Goal: Task Accomplishment & Management: Manage account settings

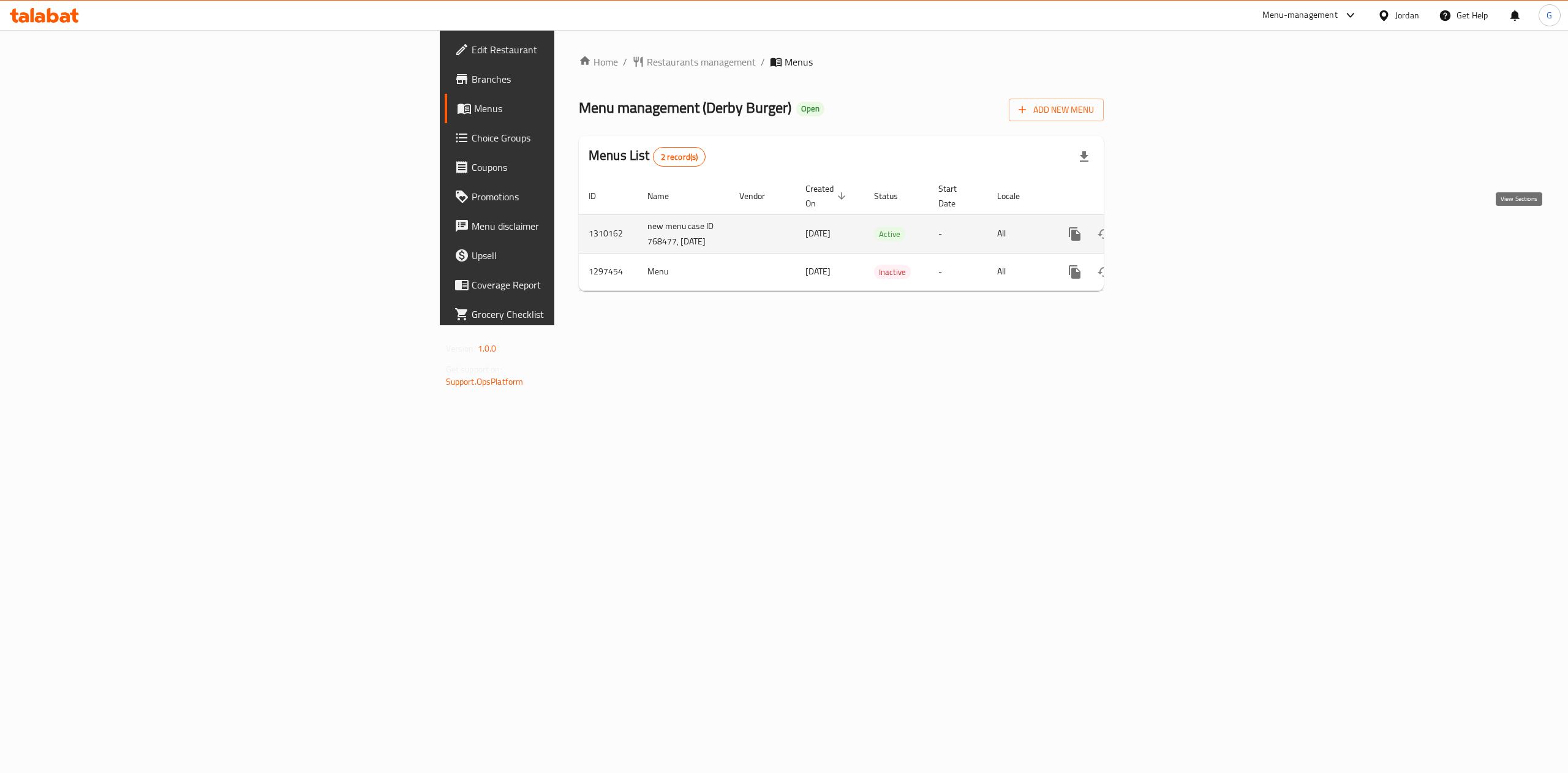
click at [1170, 233] on icon "enhanced table" at bounding box center [1163, 235] width 15 height 15
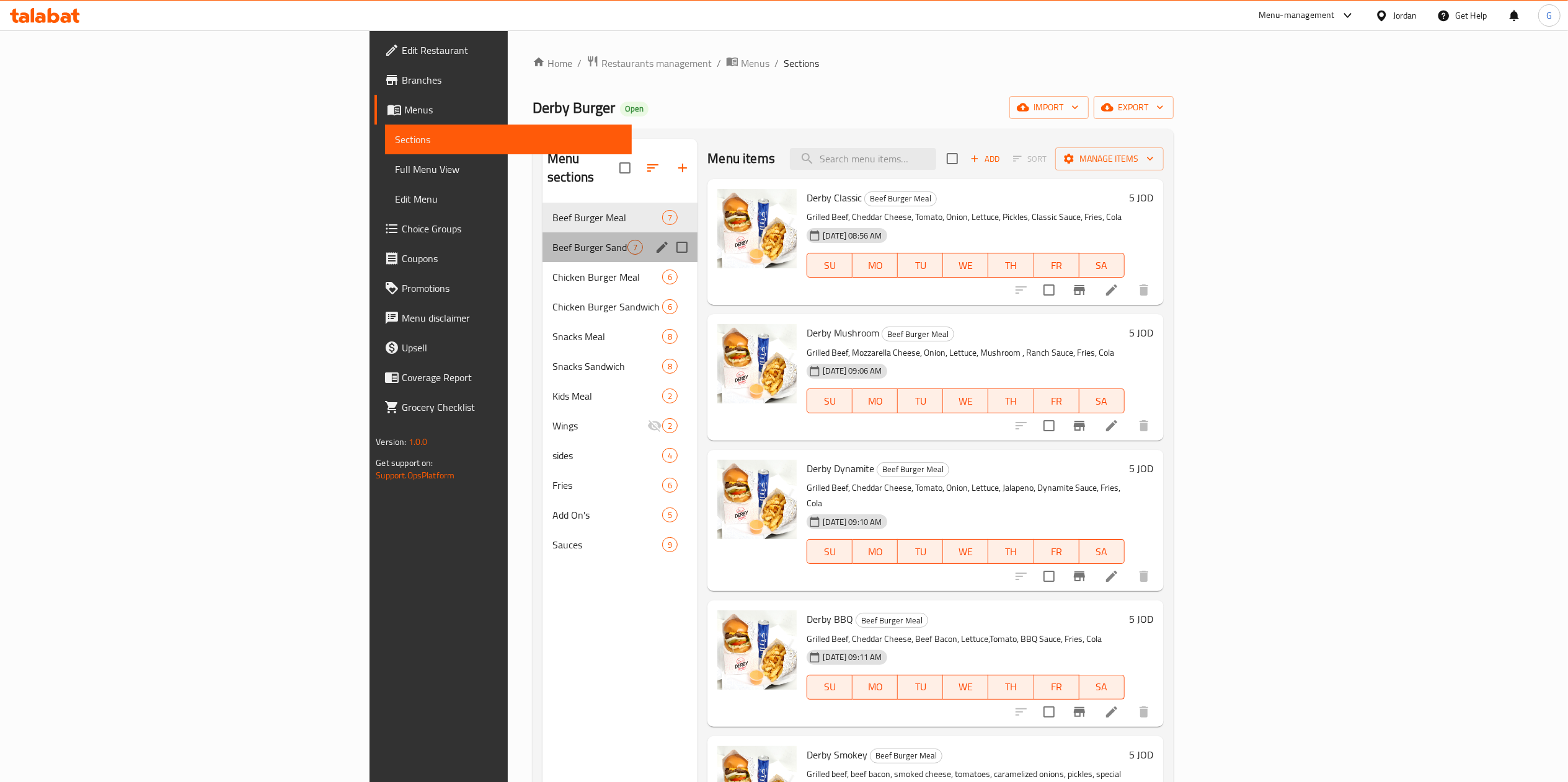
click at [542, 237] on div "Beef Burger Sandwich 7" at bounding box center [619, 247] width 155 height 30
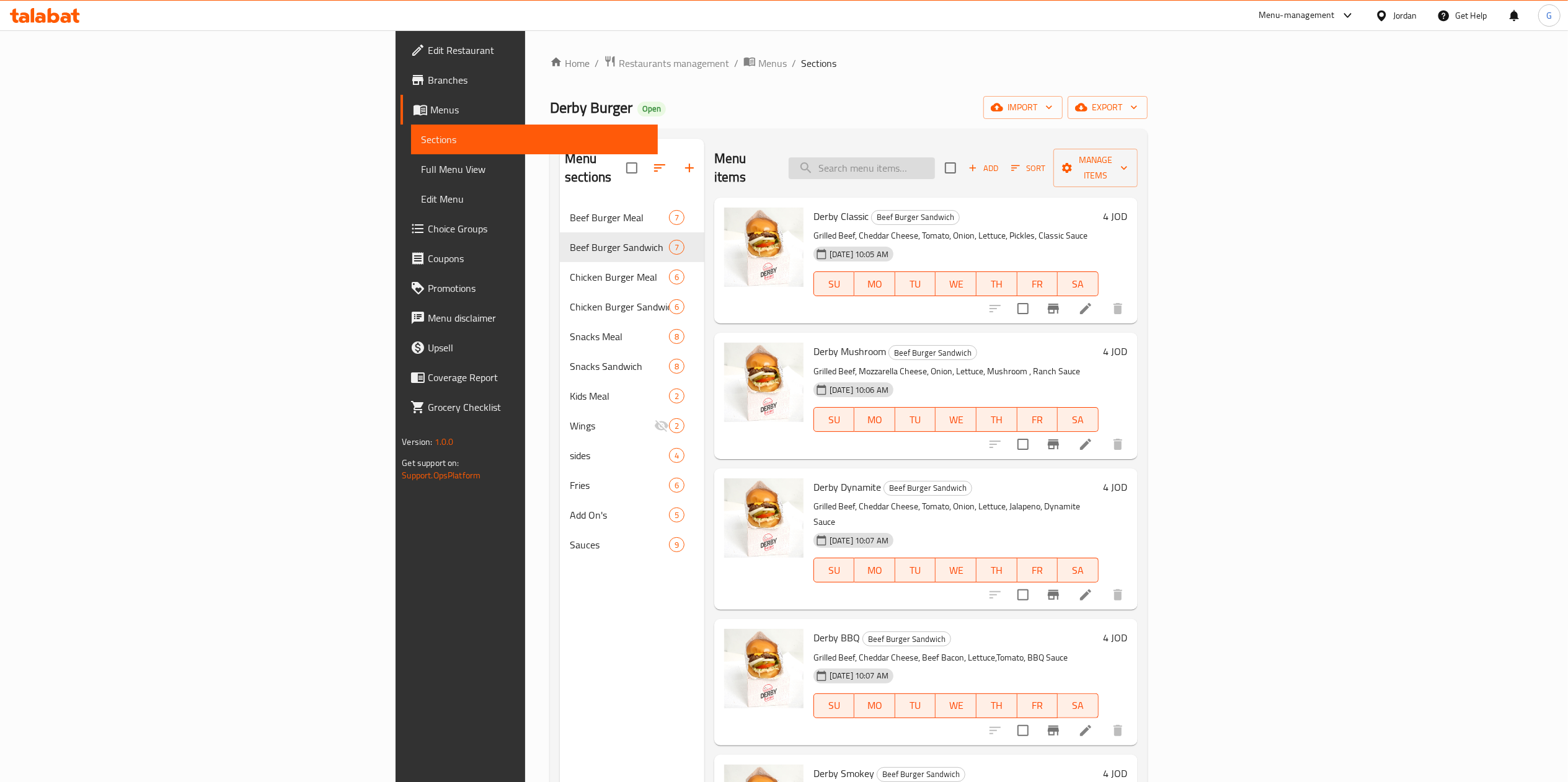
click at [935, 163] on input "search" at bounding box center [861, 168] width 146 height 22
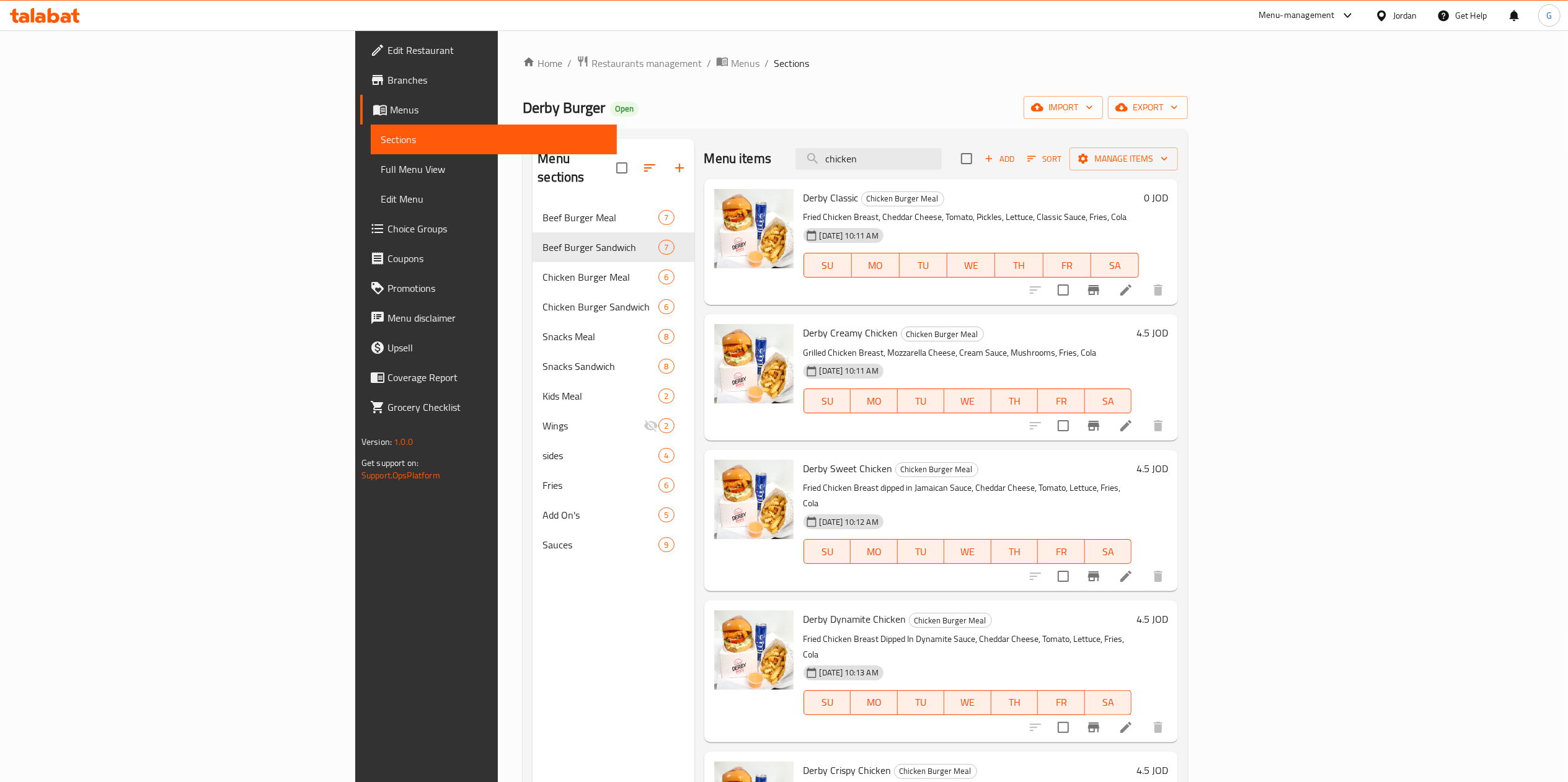
type input "chicken"
click at [1143, 295] on li at bounding box center [1126, 290] width 35 height 22
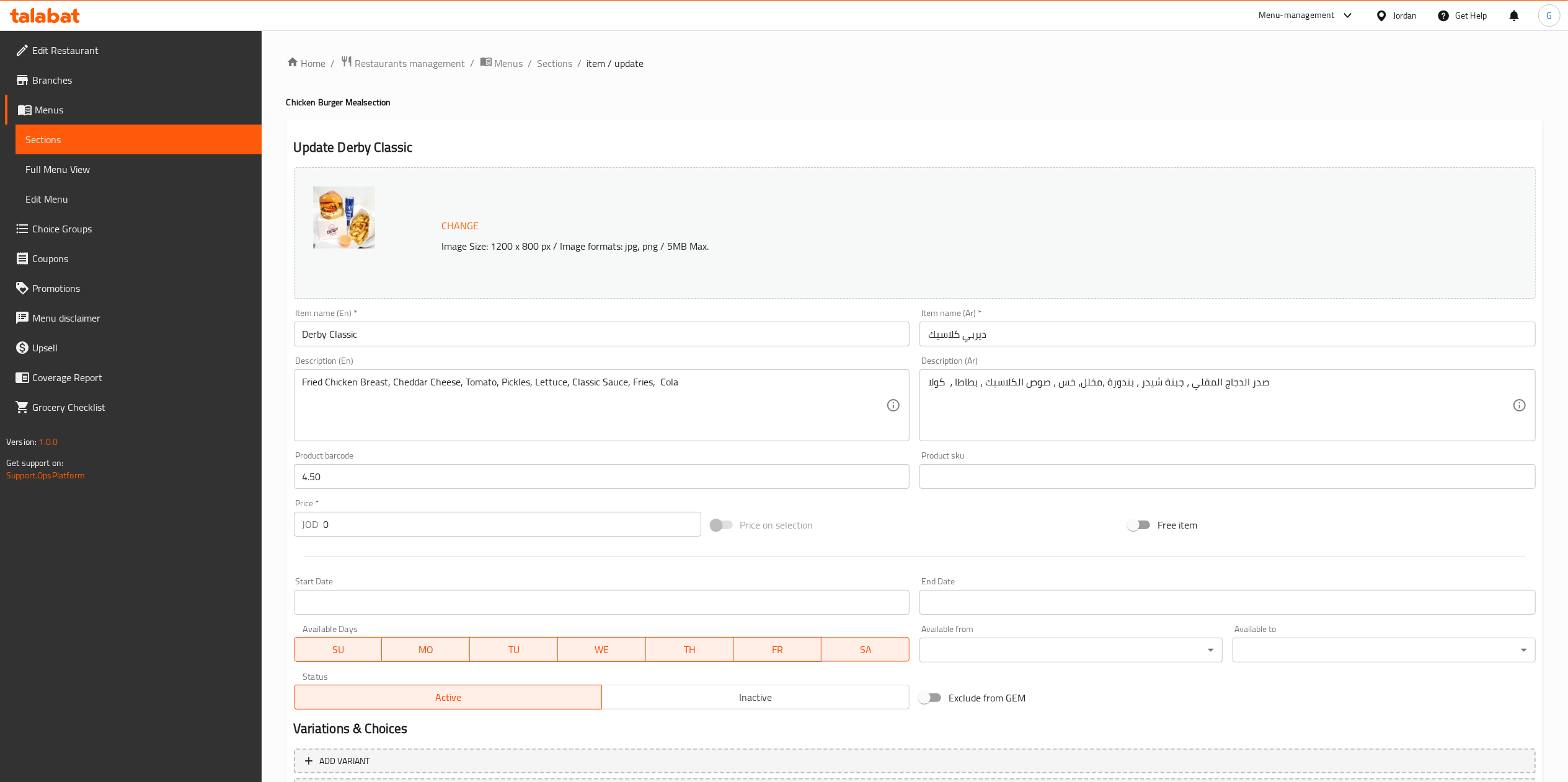
scroll to position [110, 0]
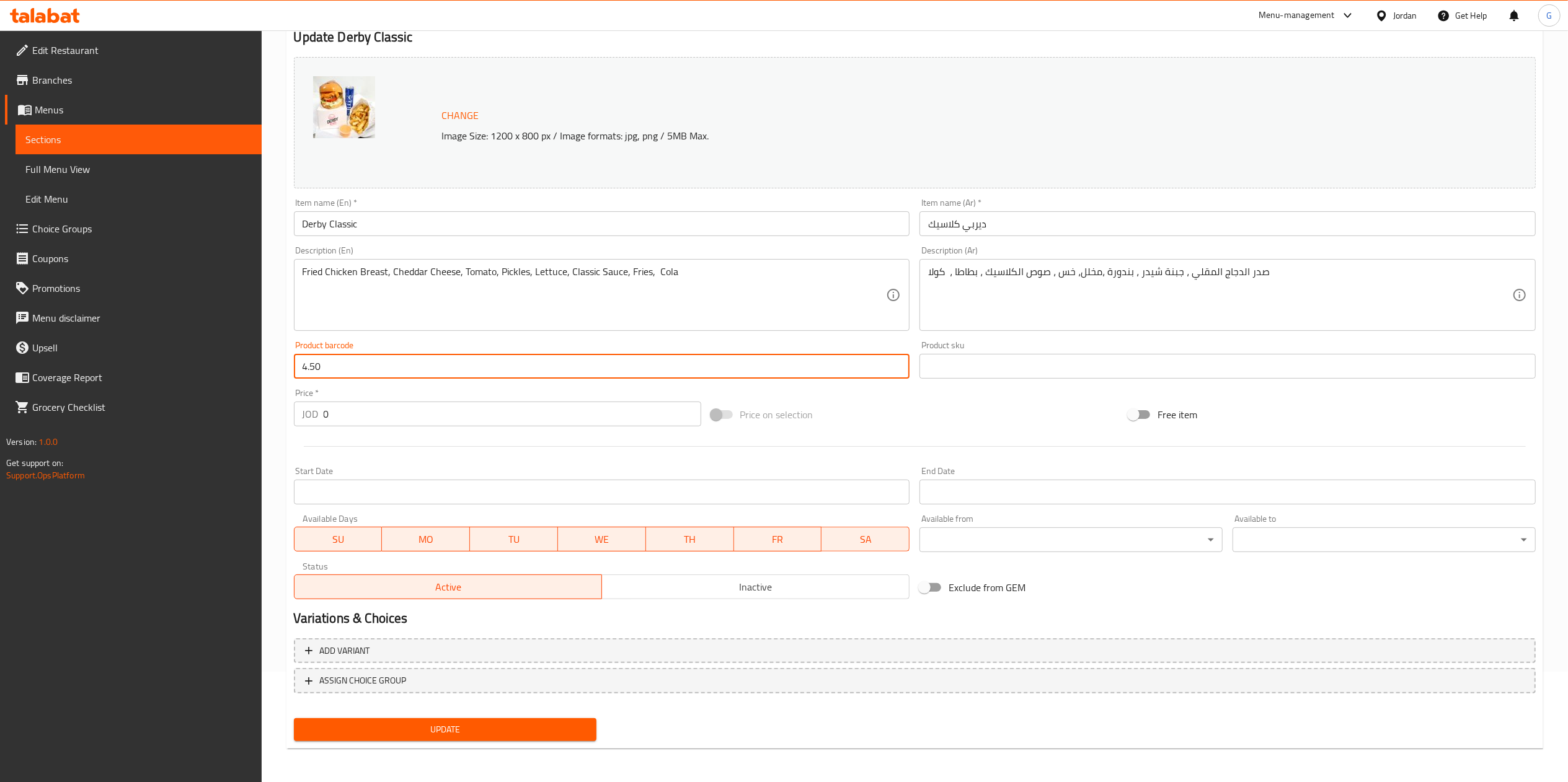
click at [416, 361] on input "4.50" at bounding box center [602, 366] width 616 height 25
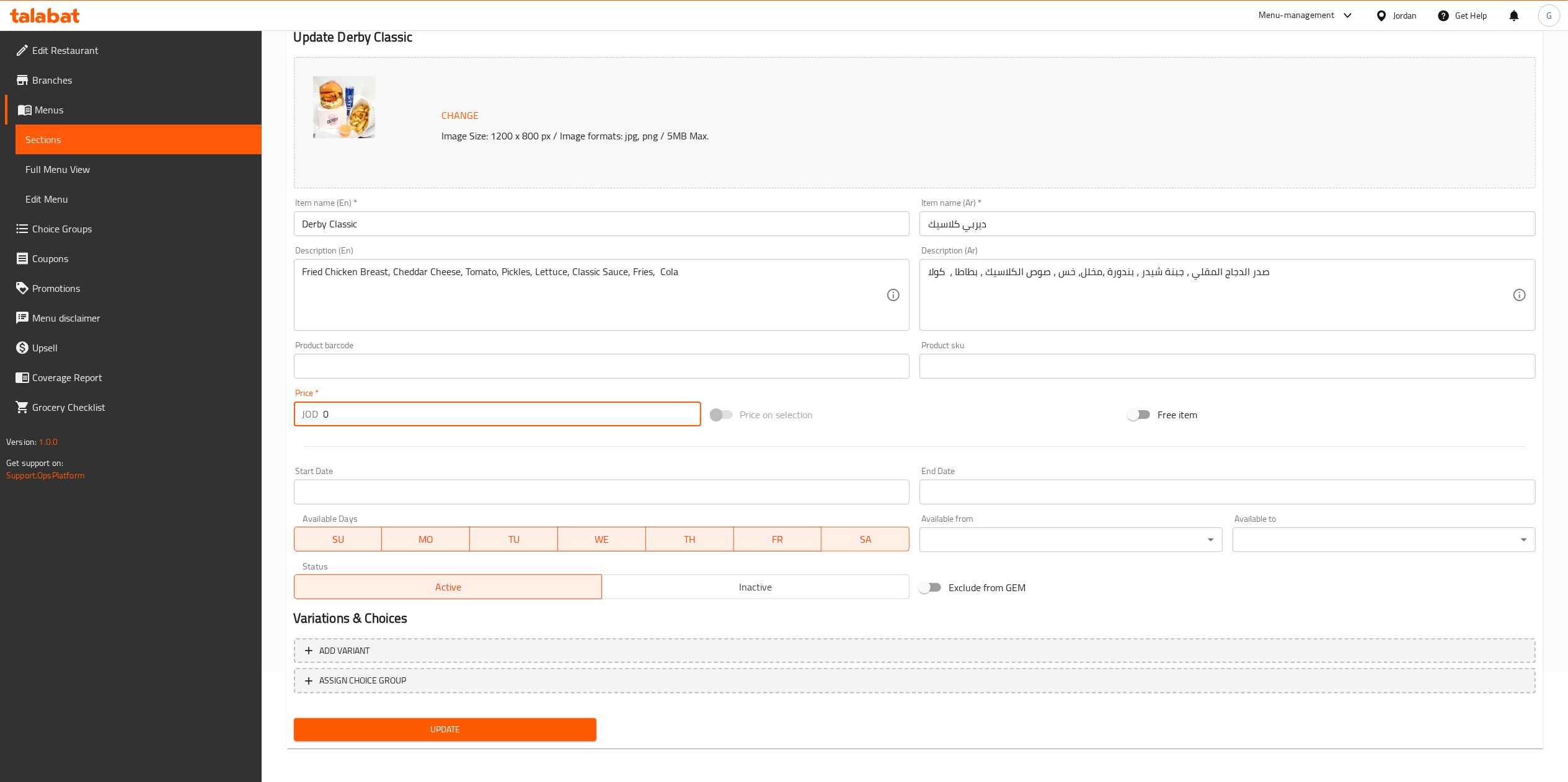
click at [428, 416] on input "0" at bounding box center [512, 414] width 378 height 25
paste input "4.5"
type input "4.50"
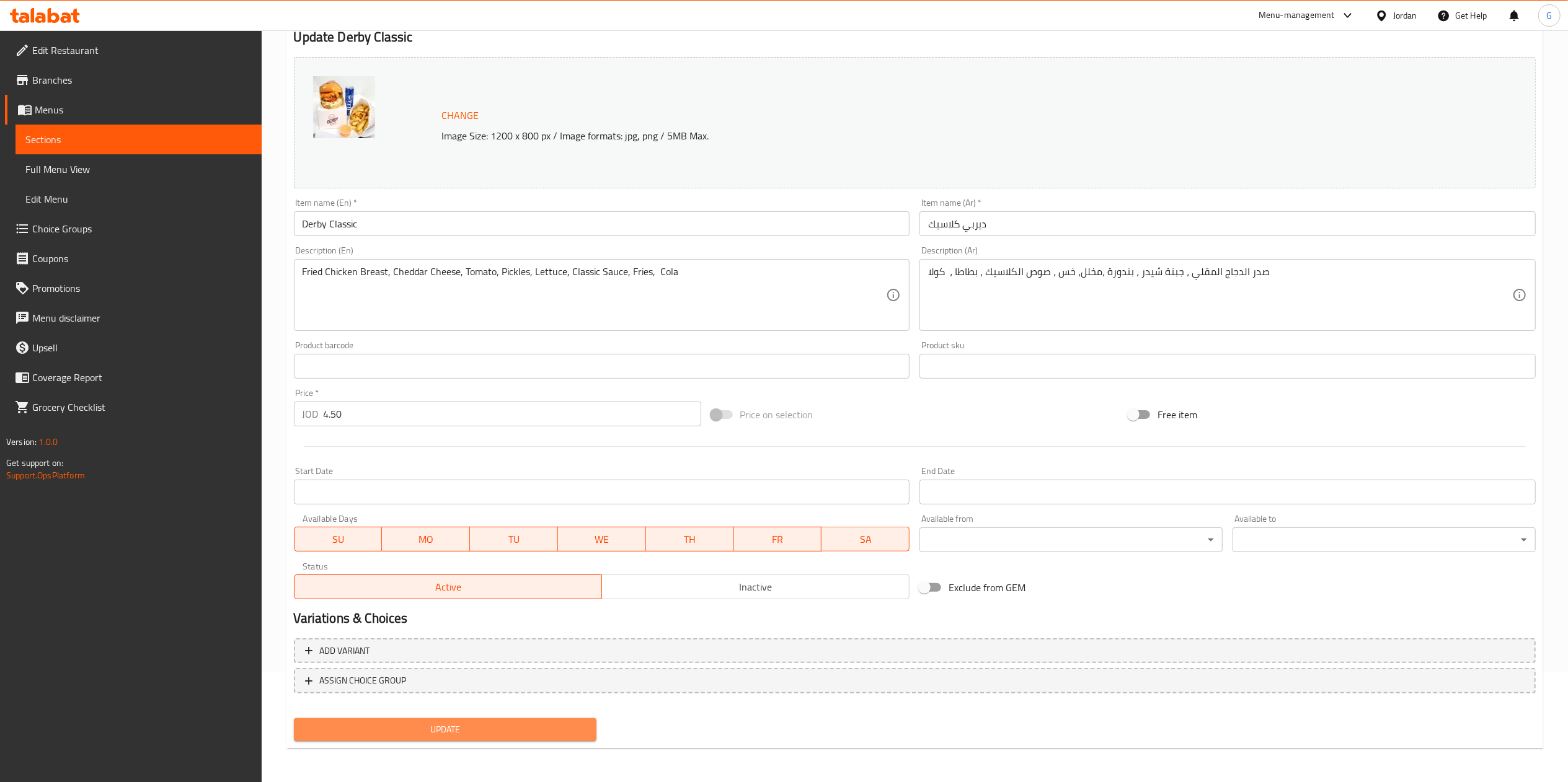
click at [472, 726] on span "Update" at bounding box center [445, 729] width 283 height 15
